Goal: Navigation & Orientation: Find specific page/section

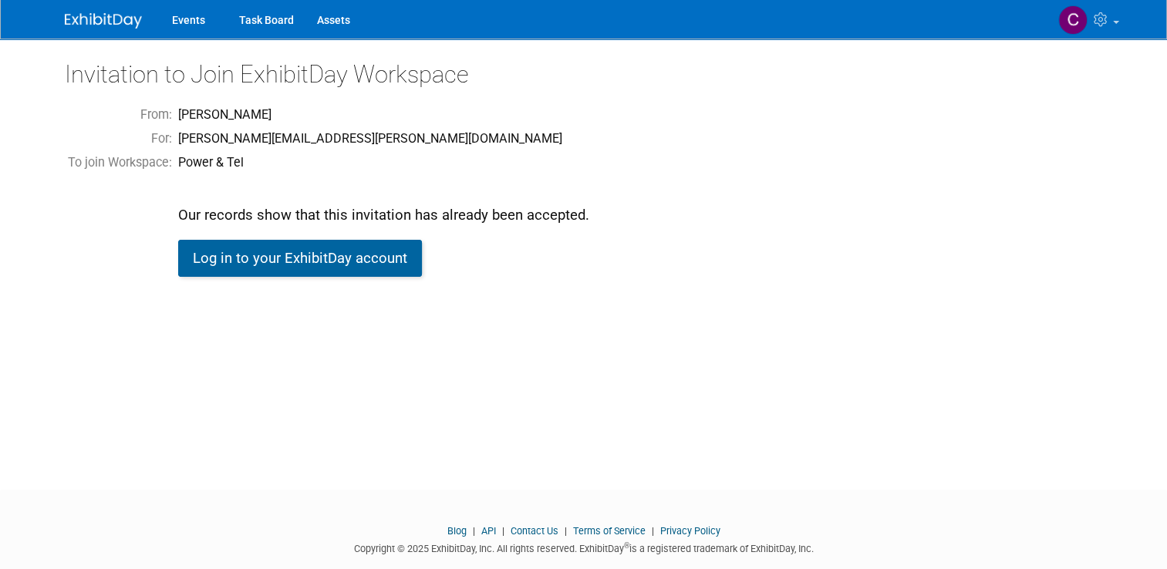
click at [288, 252] on link "Log in to your ExhibitDay account" at bounding box center [300, 258] width 244 height 37
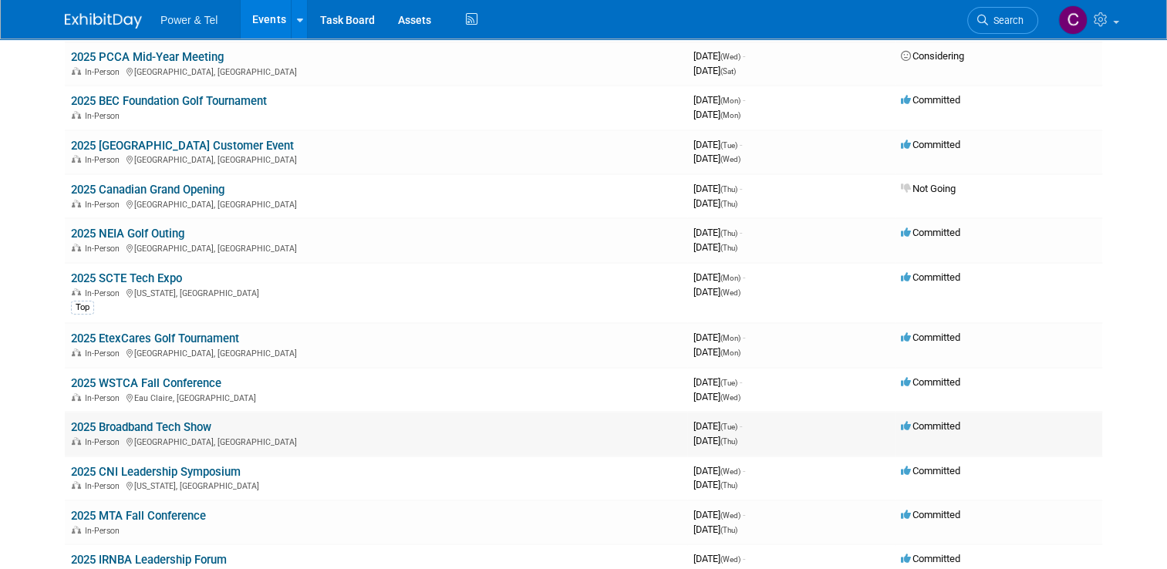
scroll to position [154, 0]
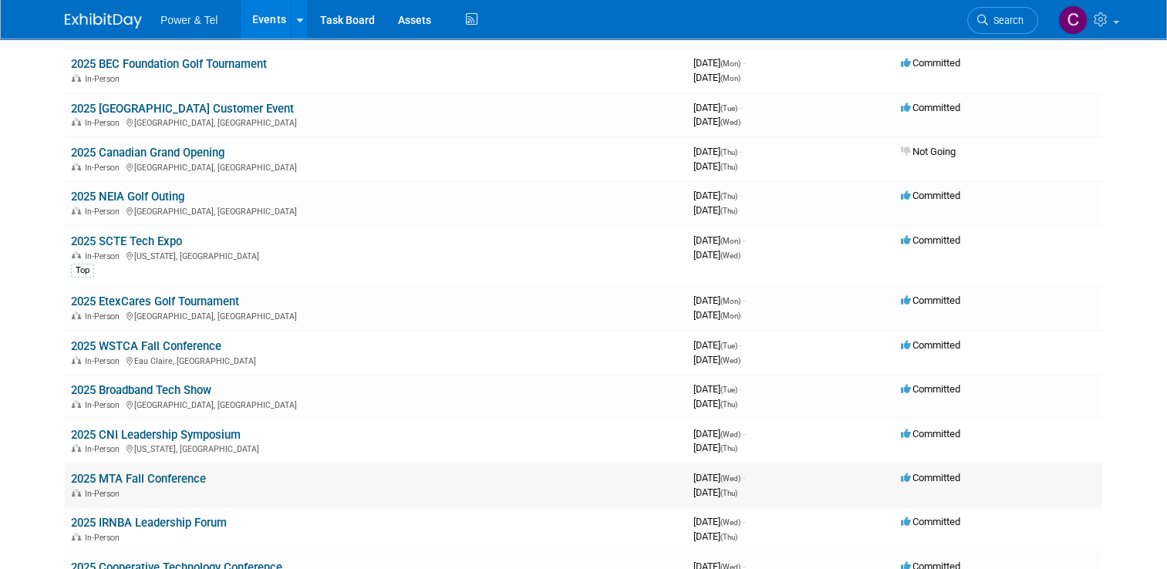
click at [184, 480] on link "2025 MTA Fall Conference" at bounding box center [138, 479] width 135 height 14
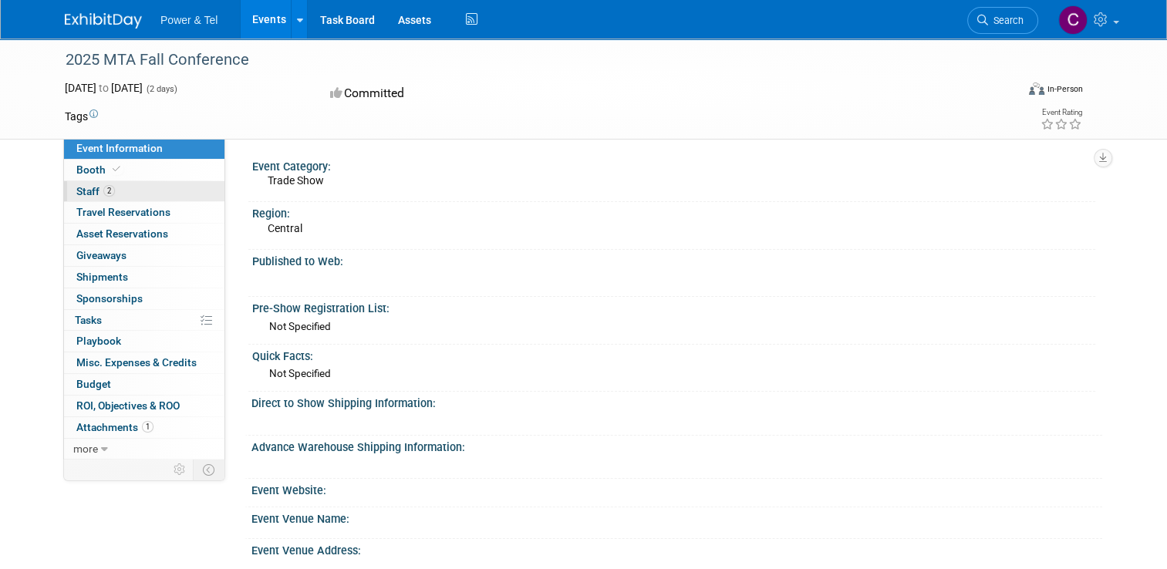
click at [171, 196] on link "2 Staff 2" at bounding box center [144, 191] width 160 height 21
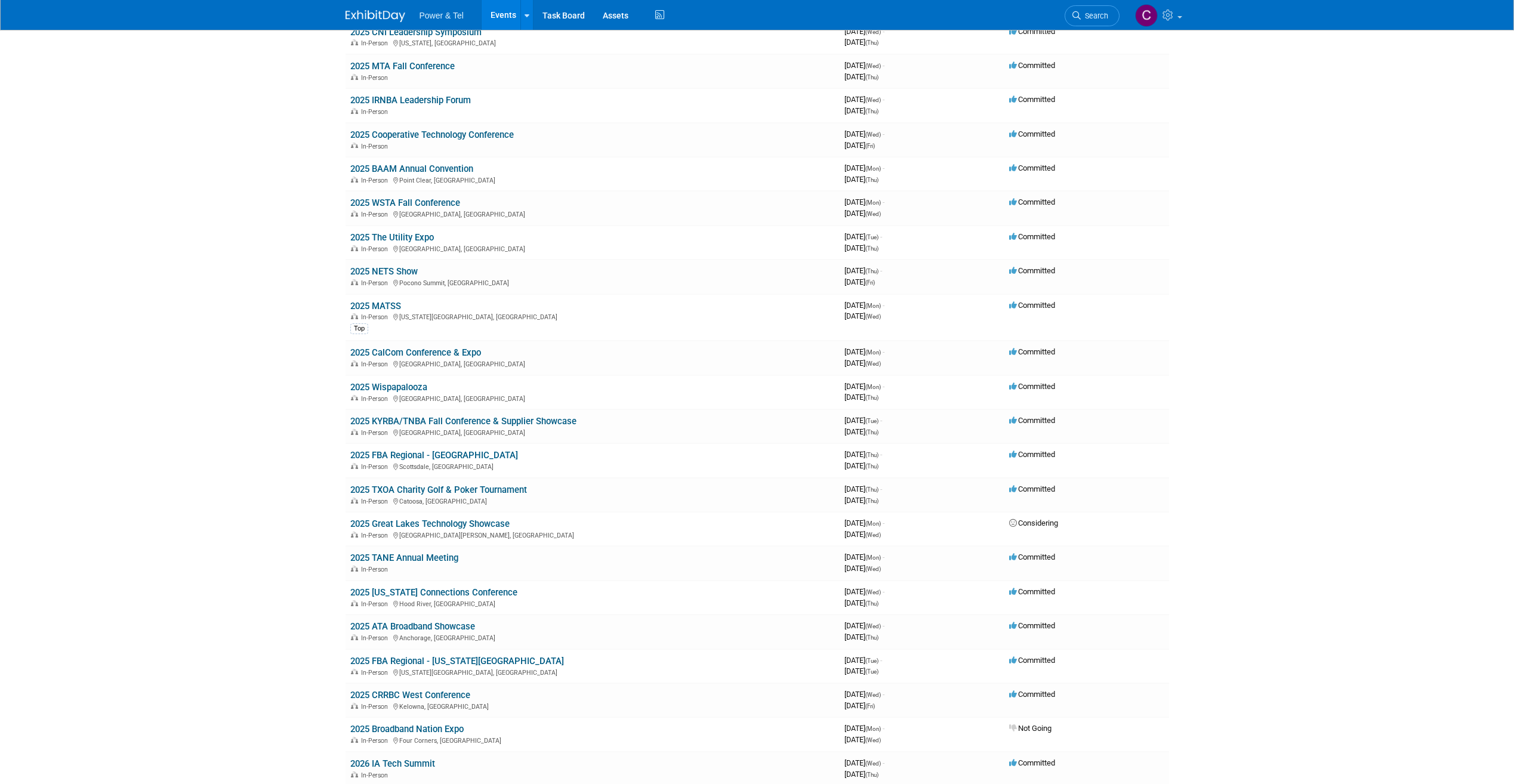
scroll to position [478, 0]
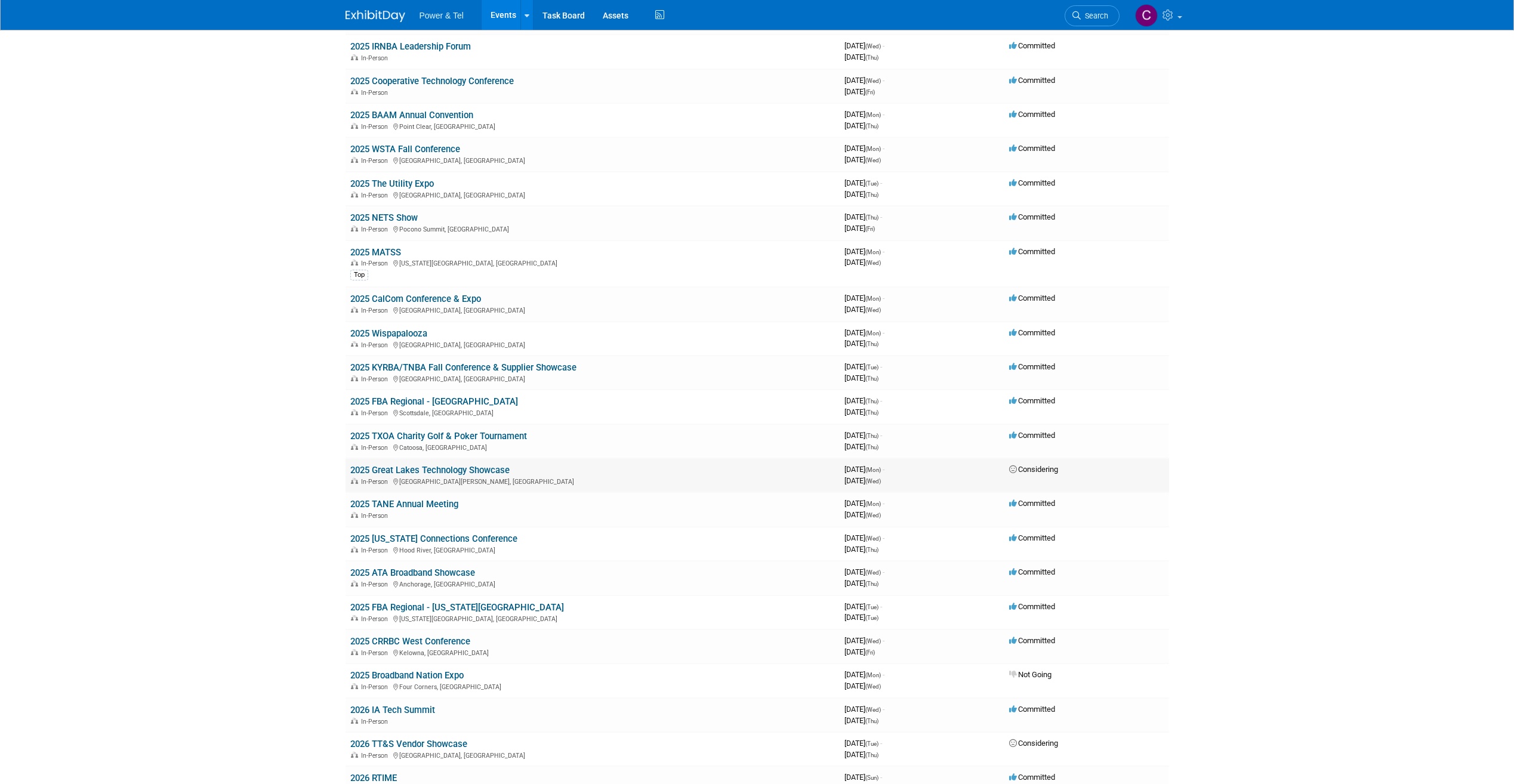
click at [496, 471] on link "2025 Great Lakes Technology Showcase" at bounding box center [430, 471] width 159 height 11
